Goal: Information Seeking & Learning: Learn about a topic

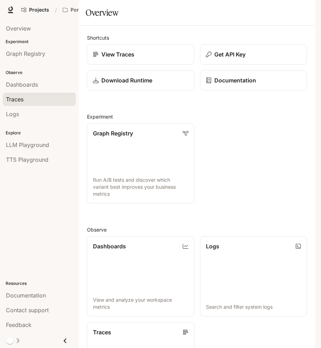
click at [40, 96] on div "Traces" at bounding box center [39, 99] width 67 height 8
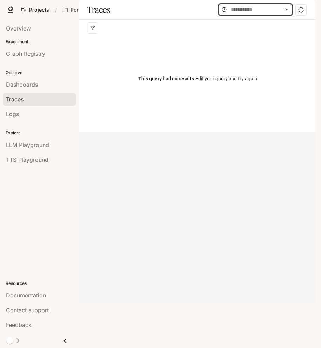
click at [263, 13] on input "text" at bounding box center [255, 10] width 49 height 8
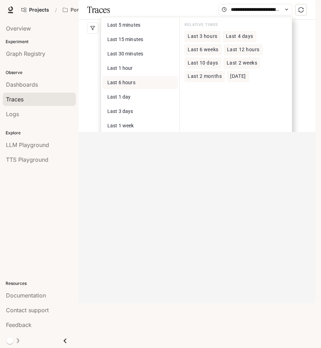
click at [142, 89] on button "Last 6 hours" at bounding box center [139, 82] width 75 height 13
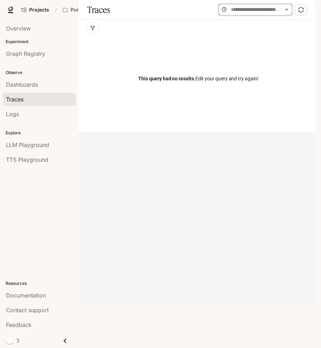
click at [242, 13] on input "text" at bounding box center [255, 10] width 49 height 8
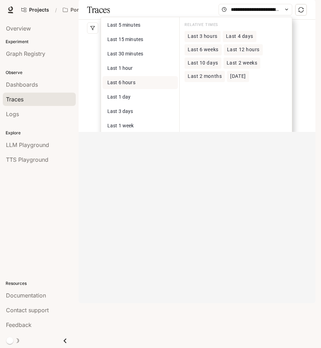
click at [244, 79] on span "[DATE]" at bounding box center [237, 76] width 15 height 6
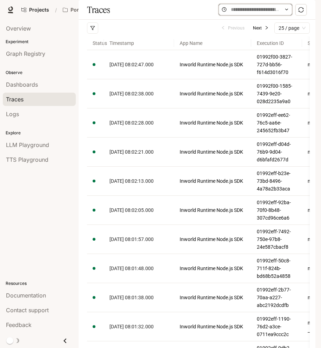
click at [261, 13] on input "text" at bounding box center [255, 10] width 49 height 8
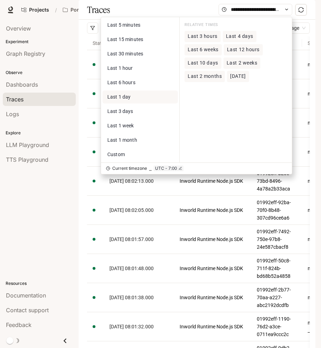
click at [39, 179] on div "Overview Experiment Graph Registry Observe Dashboards Traces Logs Explore LLM P…" at bounding box center [39, 184] width 79 height 328
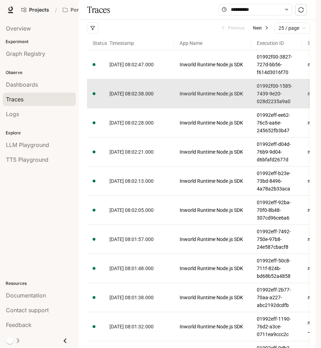
click at [118, 98] on link "[DATE] 08:02:38.000" at bounding box center [138, 94] width 59 height 8
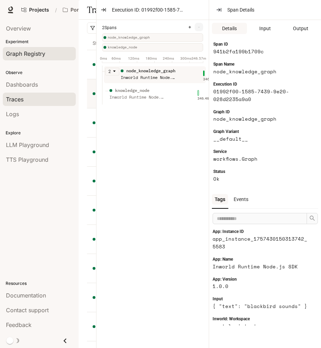
click at [21, 54] on span "Graph Registry" at bounding box center [25, 53] width 39 height 8
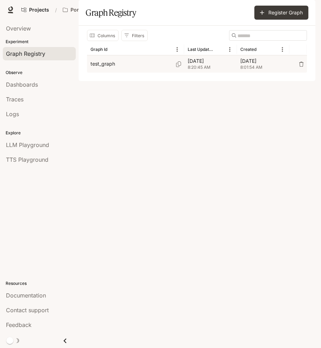
click at [94, 67] on p "test_graph" at bounding box center [103, 63] width 25 height 7
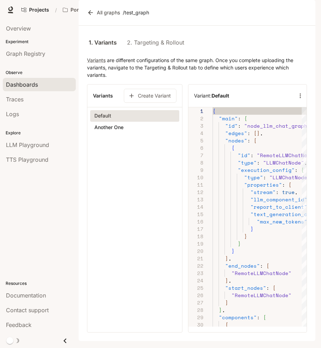
click at [21, 89] on link "Dashboards" at bounding box center [39, 84] width 73 height 13
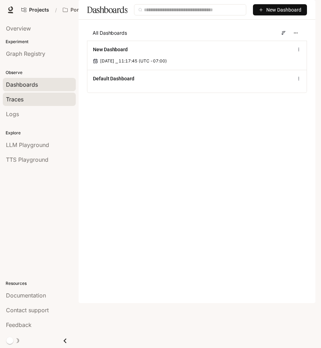
click at [22, 98] on span "Traces" at bounding box center [15, 99] width 18 height 8
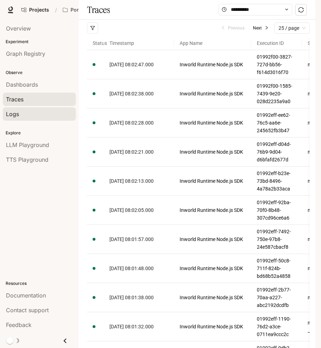
click at [23, 111] on div "Logs" at bounding box center [39, 114] width 67 height 8
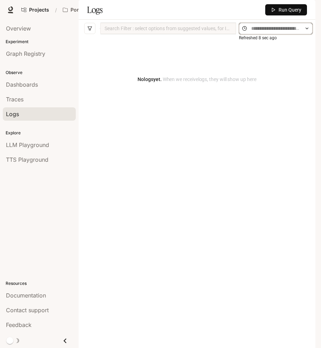
click at [276, 32] on input "text" at bounding box center [275, 29] width 49 height 8
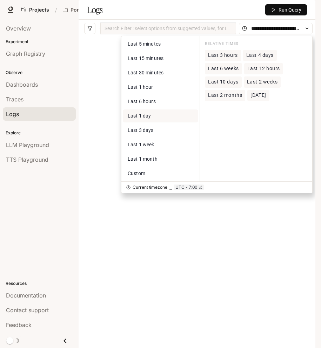
click at [160, 122] on button "Last 1 day" at bounding box center [160, 115] width 75 height 13
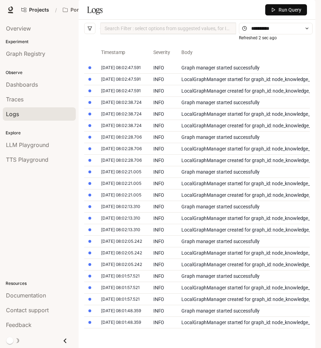
click at [294, 14] on span "Run Query" at bounding box center [290, 10] width 23 height 8
